Goal: Use online tool/utility

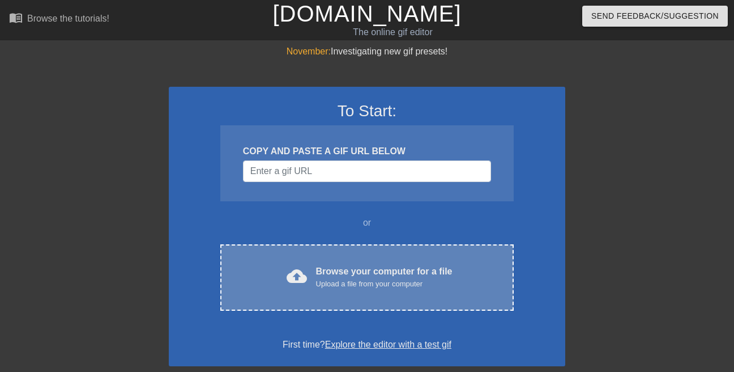
click at [353, 258] on div "cloud_upload Browse your computer for a file Upload a file from your computer C…" at bounding box center [367, 277] width 294 height 66
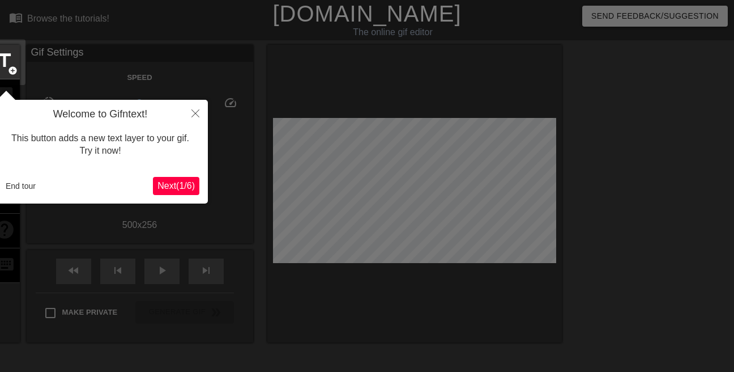
scroll to position [28, 0]
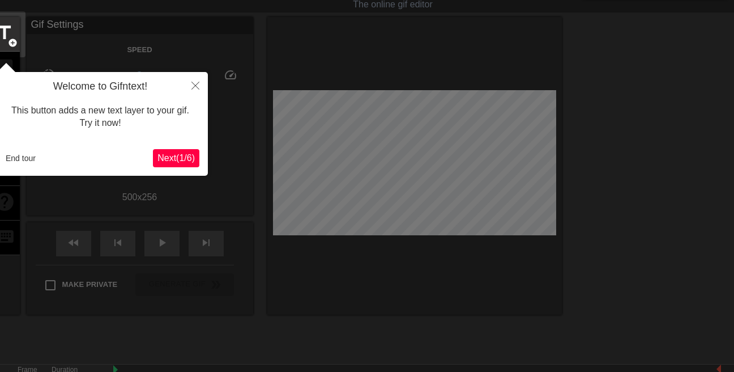
click at [176, 159] on span "Next ( 1 / 6 )" at bounding box center [176, 158] width 37 height 10
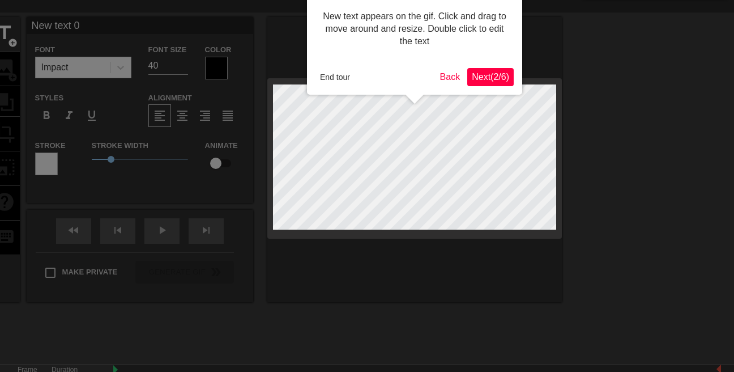
scroll to position [0, 0]
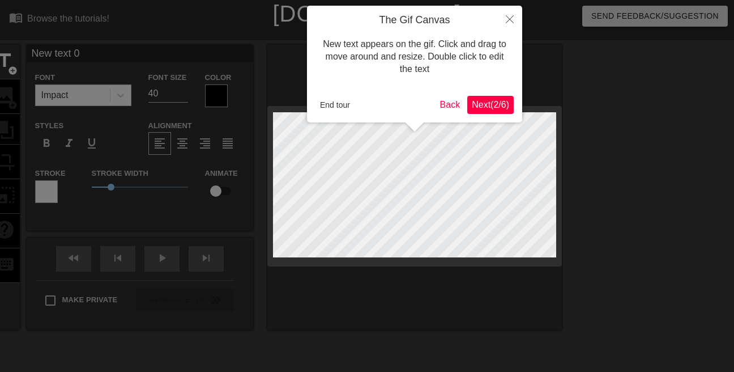
click at [486, 104] on span "Next ( 2 / 6 )" at bounding box center [490, 105] width 37 height 10
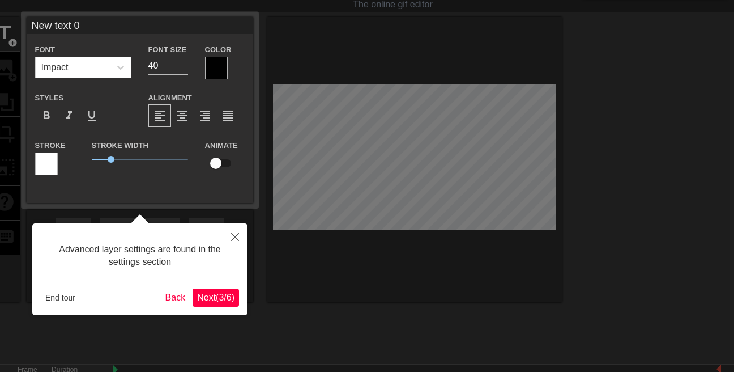
click at [224, 296] on span "Next ( 3 / 6 )" at bounding box center [215, 297] width 37 height 10
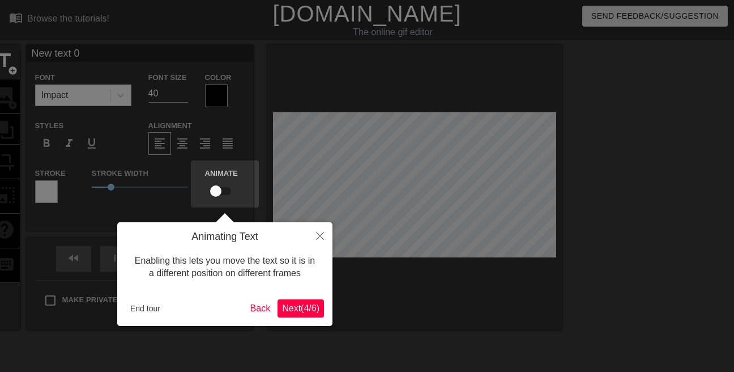
click at [299, 312] on span "Next ( 4 / 6 )" at bounding box center [300, 308] width 37 height 10
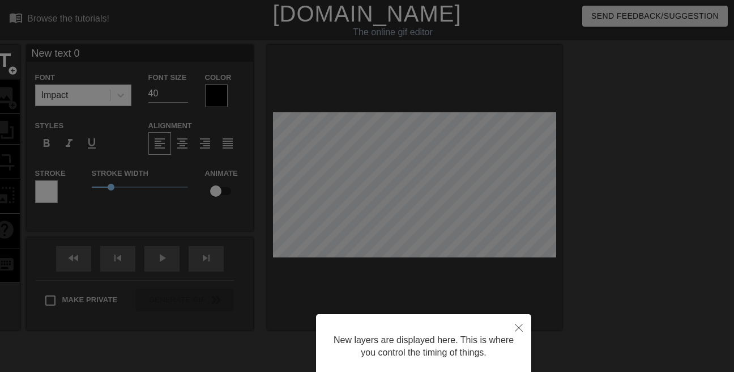
scroll to position [90, 0]
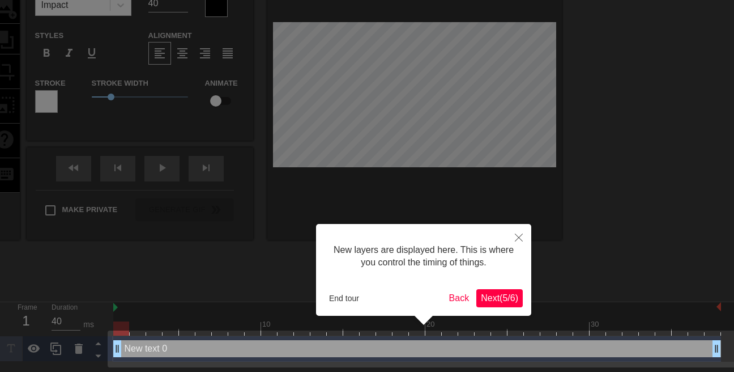
click at [490, 299] on span "Next ( 5 / 6 )" at bounding box center [499, 298] width 37 height 10
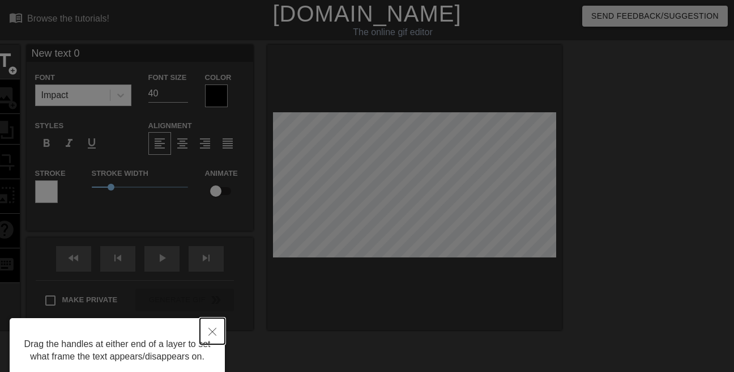
click at [216, 334] on button "Close" at bounding box center [212, 331] width 25 height 26
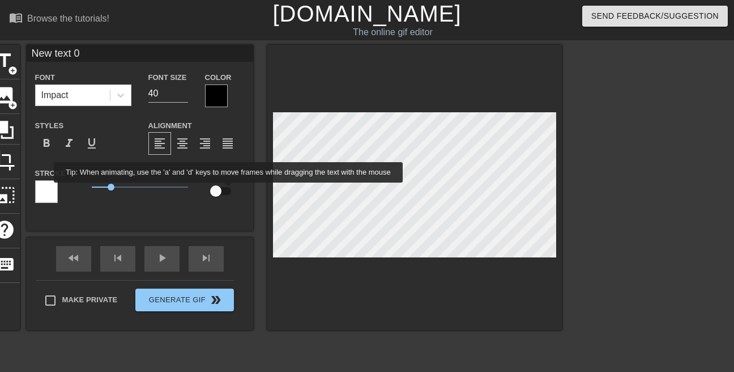
click at [226, 191] on input "checkbox" at bounding box center [216, 191] width 65 height 22
checkbox input "true"
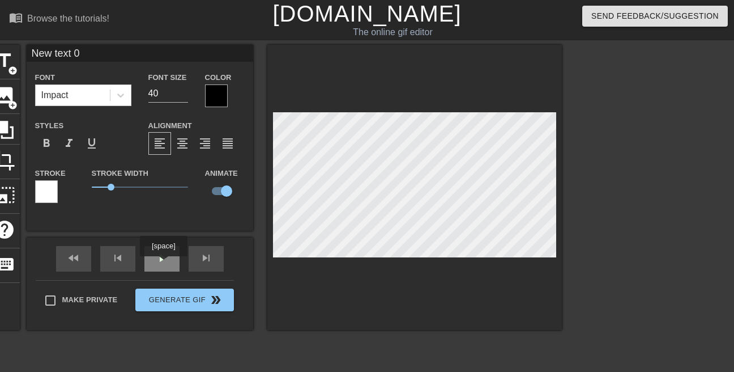
click at [164, 264] on span "play_arrow" at bounding box center [162, 258] width 14 height 14
click at [228, 194] on input "checkbox" at bounding box center [226, 191] width 65 height 22
checkbox input "false"
click at [124, 100] on div at bounding box center [120, 95] width 20 height 20
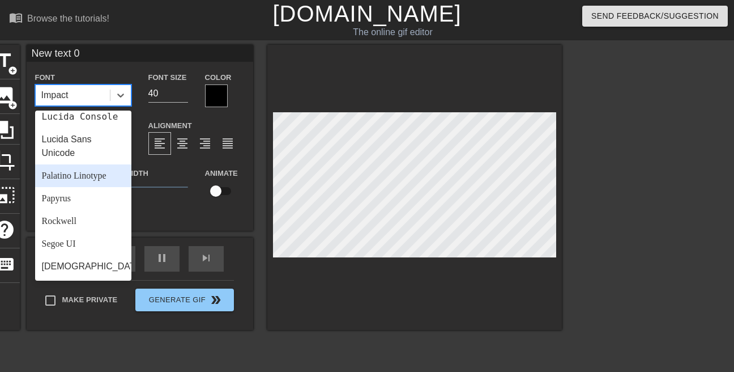
scroll to position [392, 0]
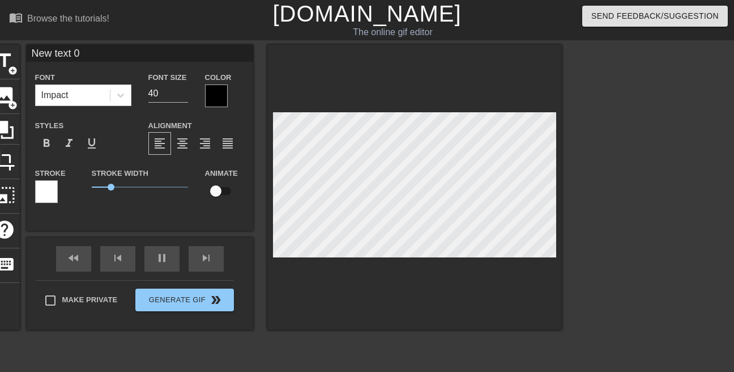
click at [174, 215] on div "New text 0 Font Impact Font Size 40 Color Styles format_bold format_italic form…" at bounding box center [140, 138] width 227 height 186
